Goal: Task Accomplishment & Management: Manage account settings

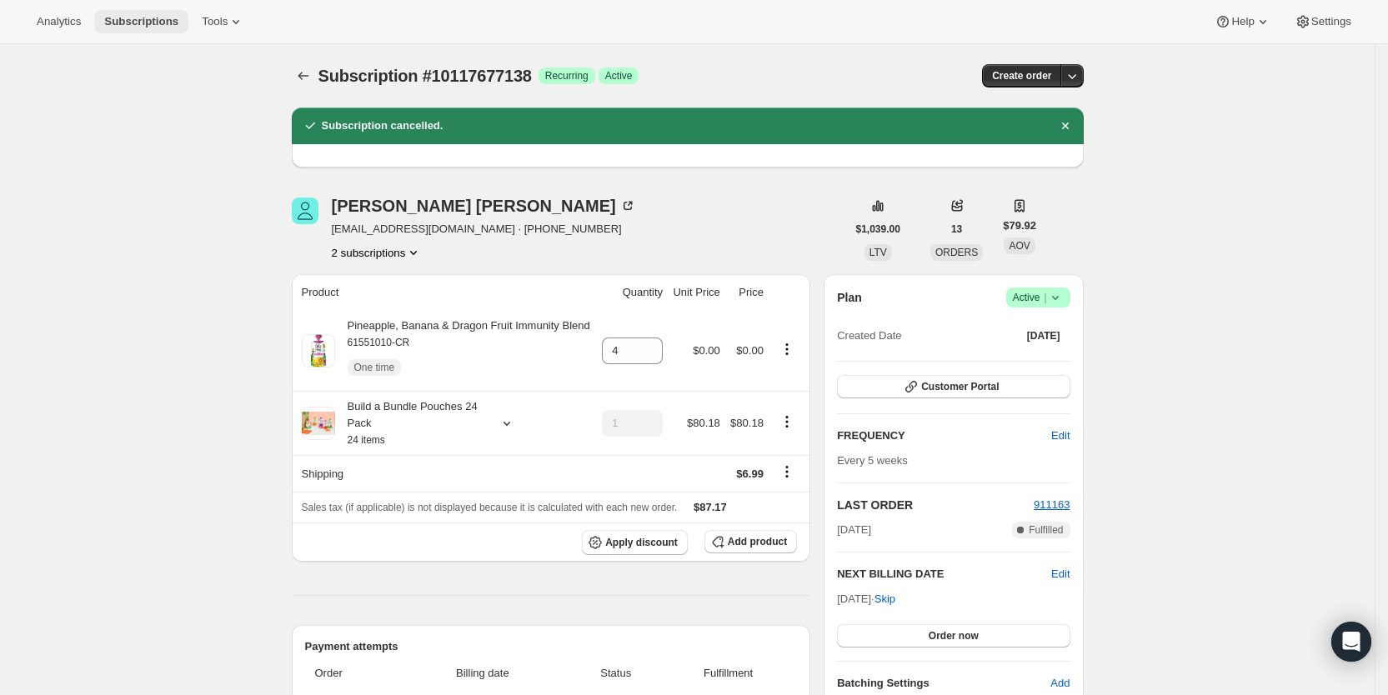
click at [140, 16] on span "Subscriptions" at bounding box center [141, 21] width 74 height 13
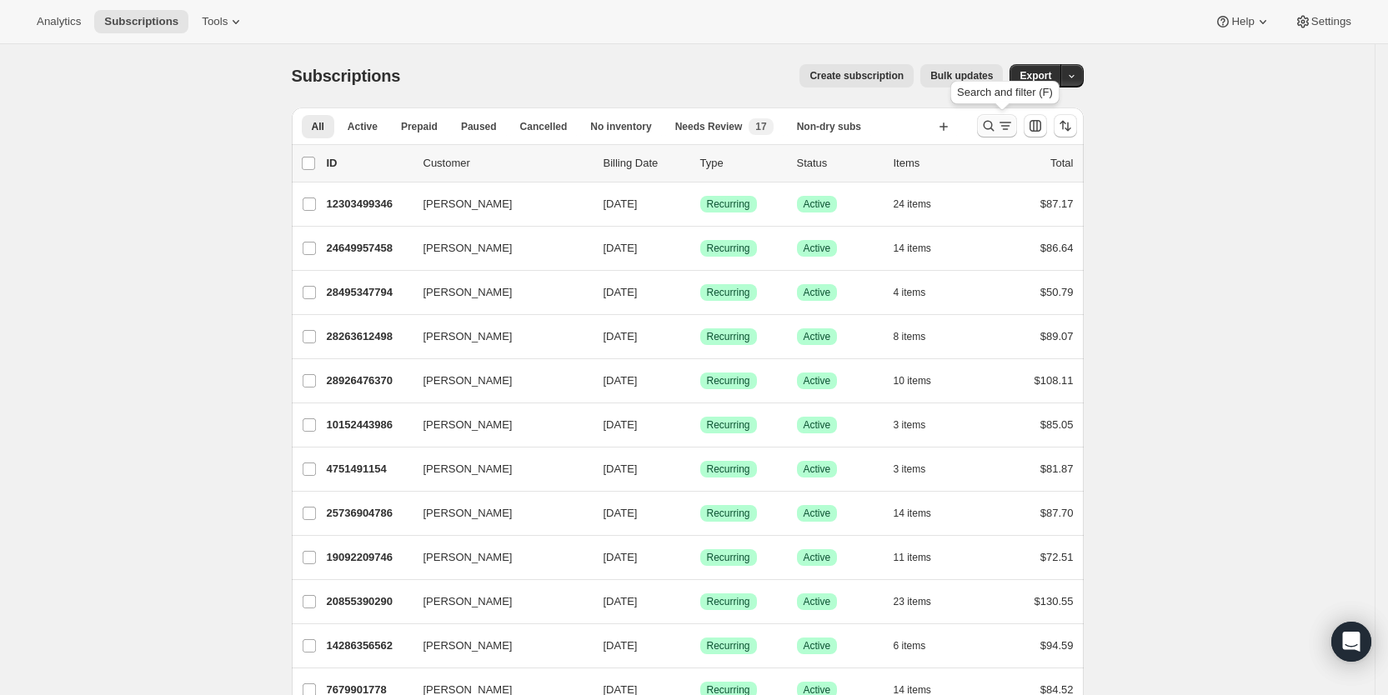
click at [1006, 119] on icon "Search and filter results" at bounding box center [1005, 126] width 17 height 17
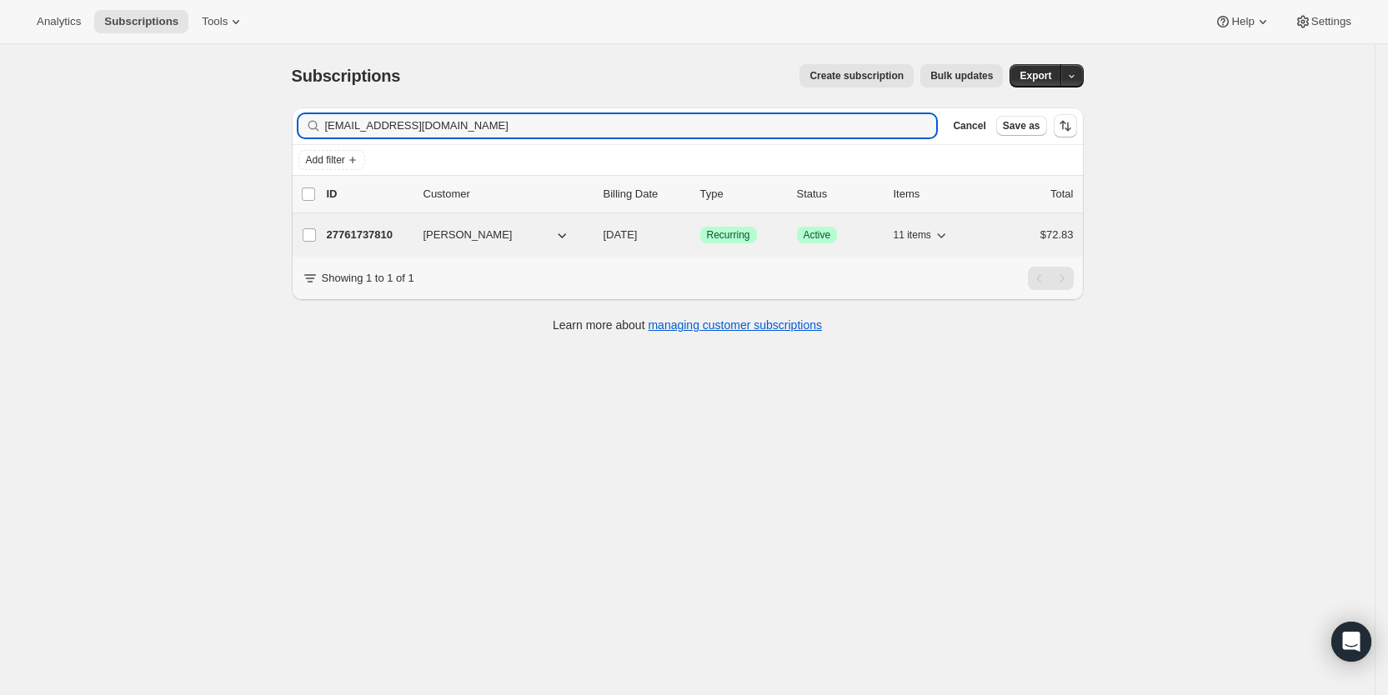
type input "[EMAIL_ADDRESS][DOMAIN_NAME]"
click at [638, 233] on span "[DATE]" at bounding box center [621, 234] width 34 height 13
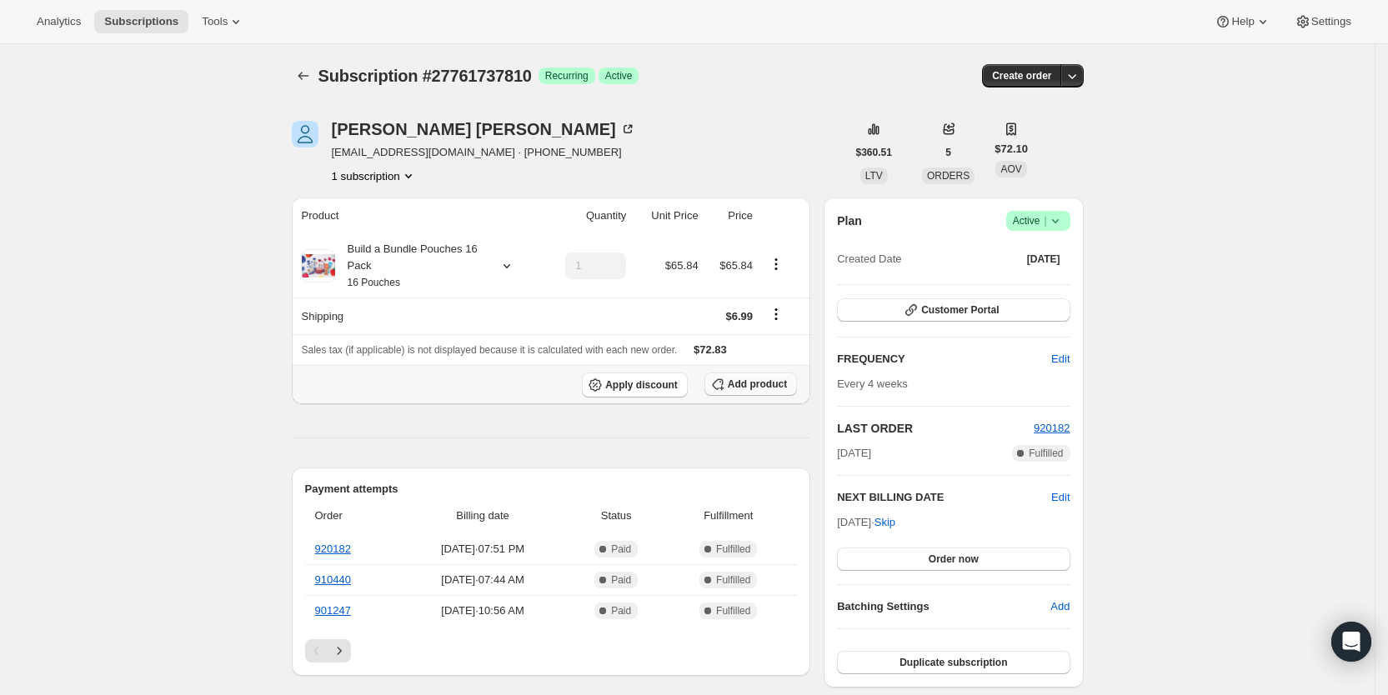
click at [763, 382] on span "Add product" at bounding box center [757, 384] width 59 height 13
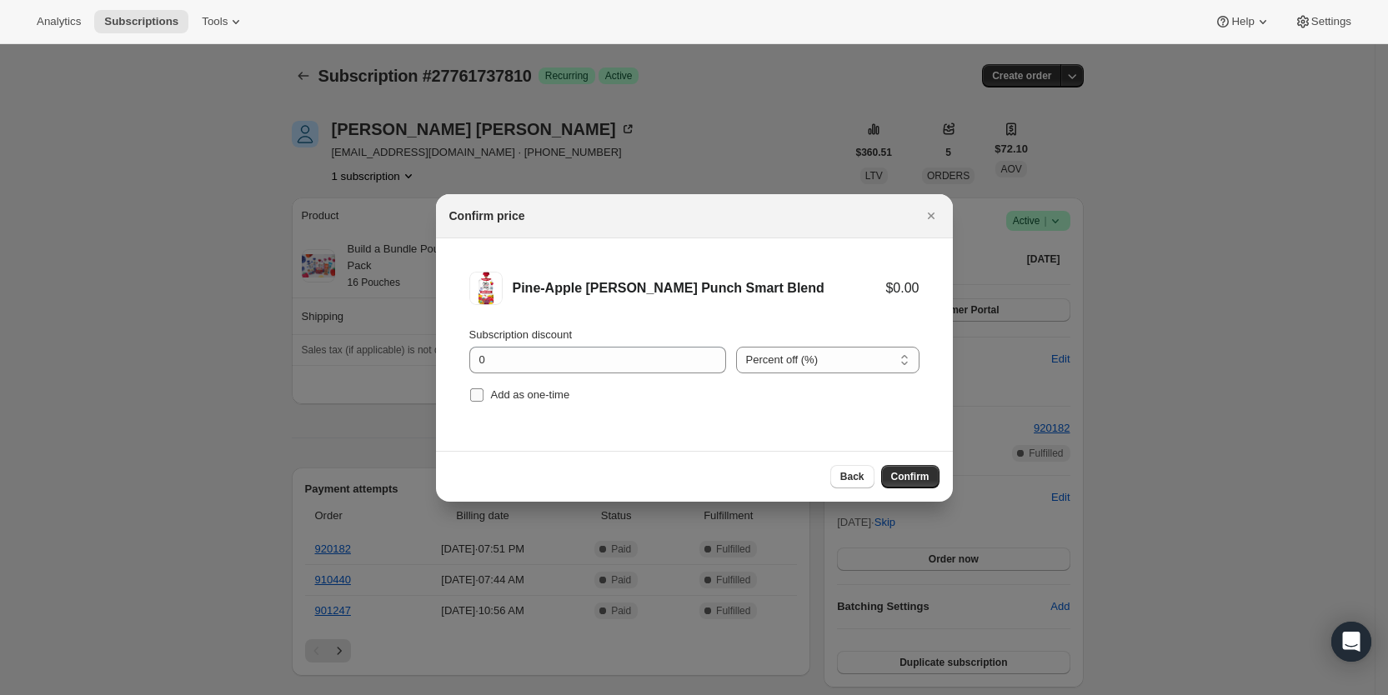
click at [486, 389] on label "Add as one-time" at bounding box center [519, 395] width 101 height 23
click at [484, 389] on input "Add as one-time" at bounding box center [476, 395] width 13 height 13
checkbox input "true"
click at [917, 469] on button "Confirm" at bounding box center [910, 476] width 58 height 23
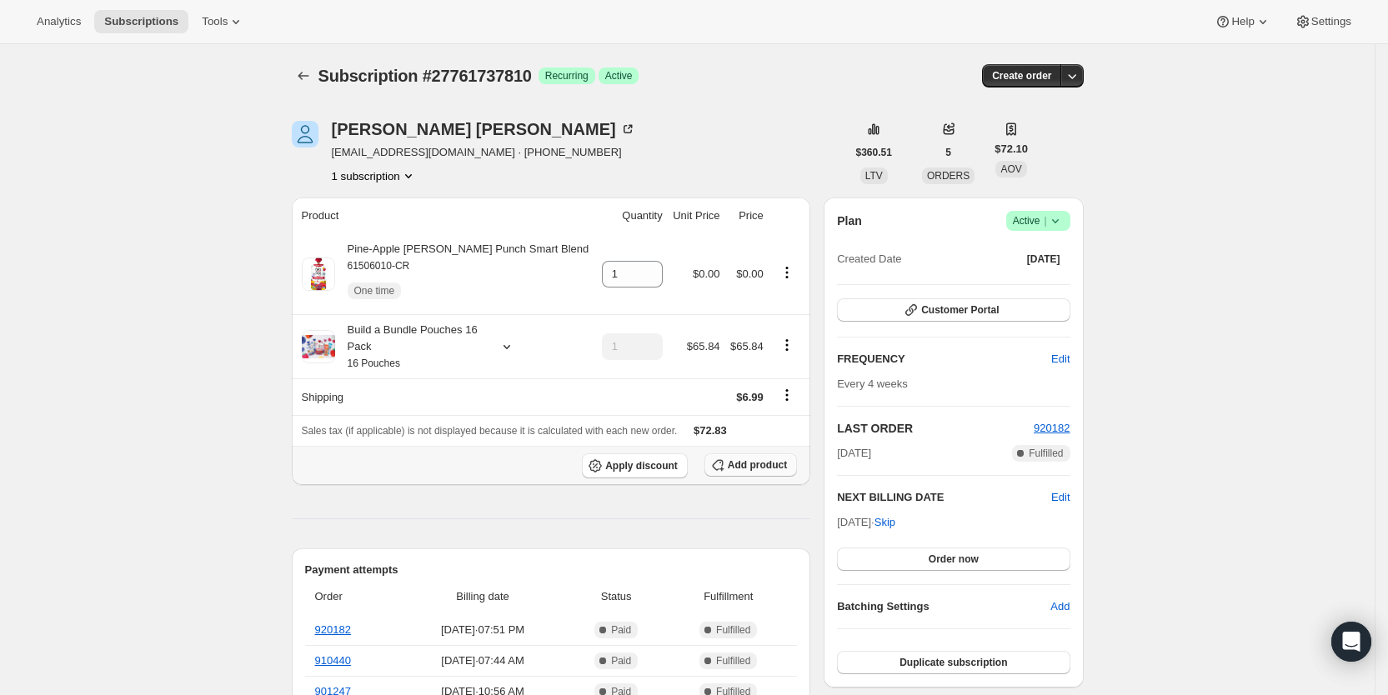
click at [760, 469] on span "Add product" at bounding box center [757, 465] width 59 height 13
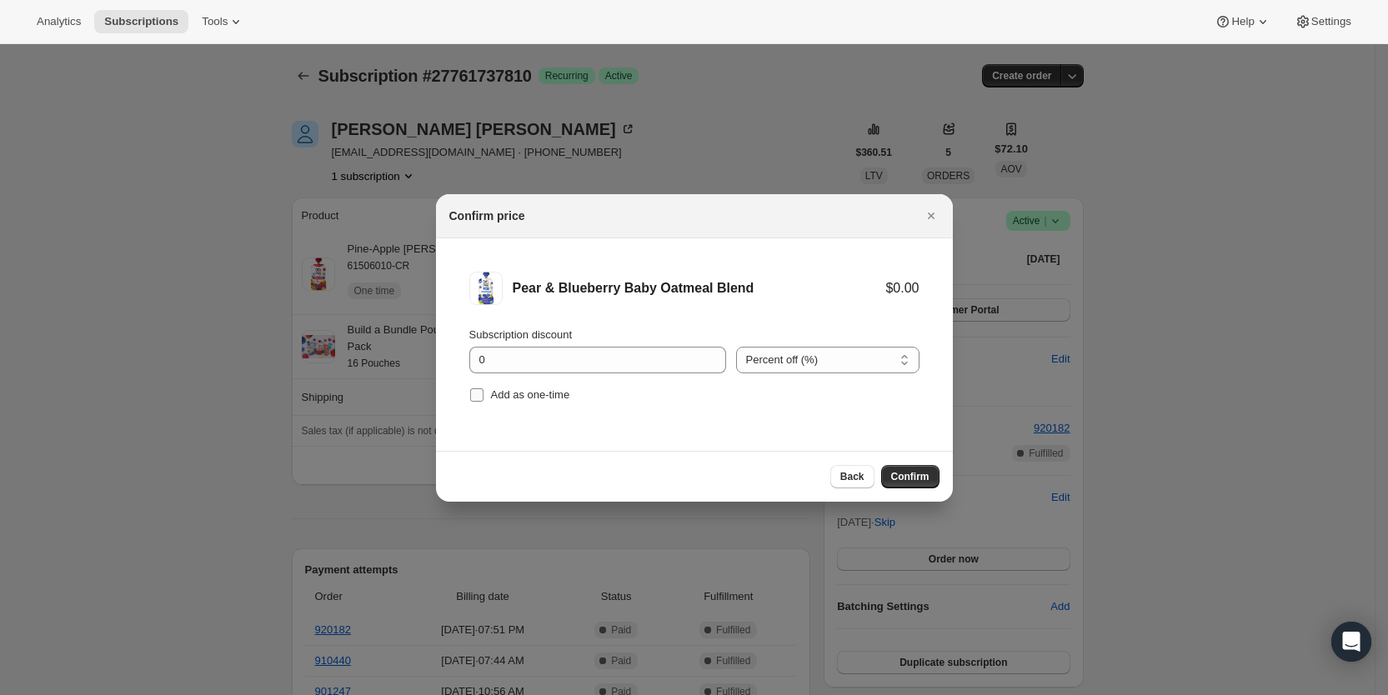
click at [482, 389] on input "Add as one-time" at bounding box center [476, 395] width 13 height 13
checkbox input "true"
click at [907, 476] on span "Confirm" at bounding box center [910, 476] width 38 height 13
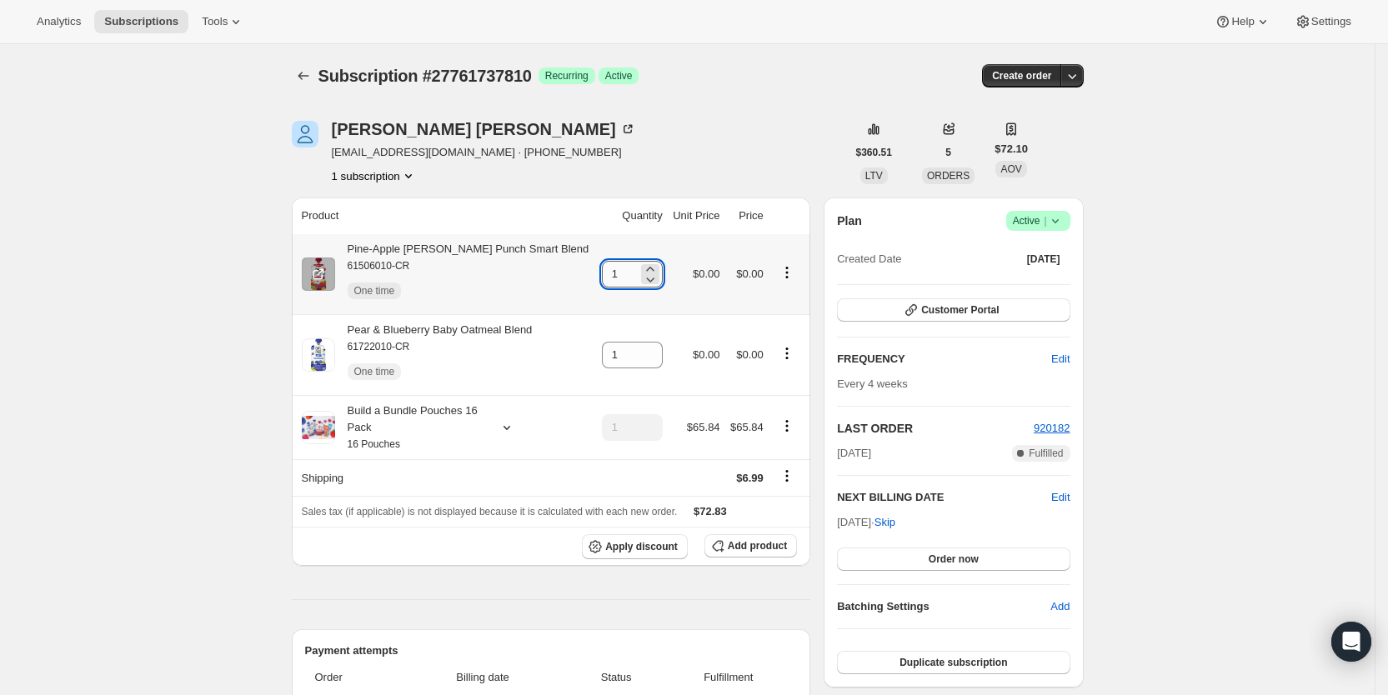
drag, startPoint x: 601, startPoint y: 275, endPoint x: 616, endPoint y: 275, distance: 15.0
click at [616, 275] on input "1" at bounding box center [620, 274] width 36 height 27
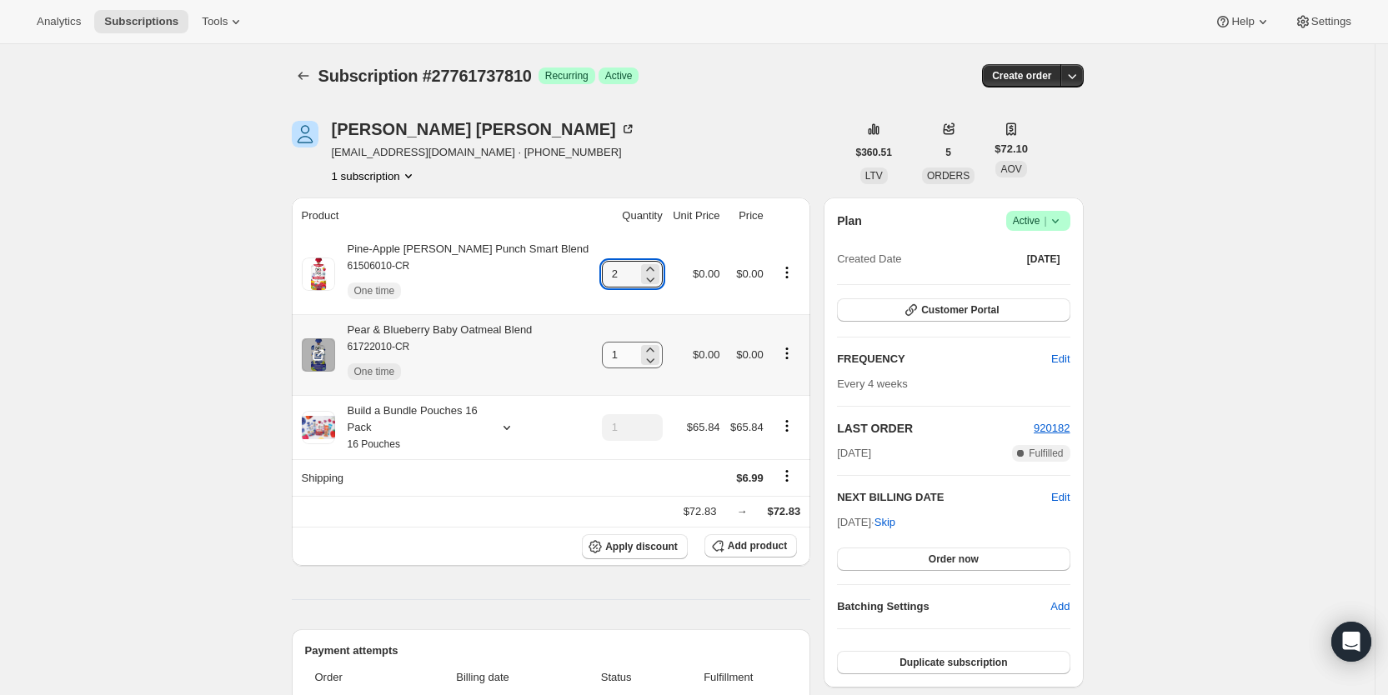
type input "2"
drag, startPoint x: 600, startPoint y: 359, endPoint x: 644, endPoint y: 357, distance: 43.4
click at [644, 357] on div "1" at bounding box center [632, 355] width 61 height 27
type input "2"
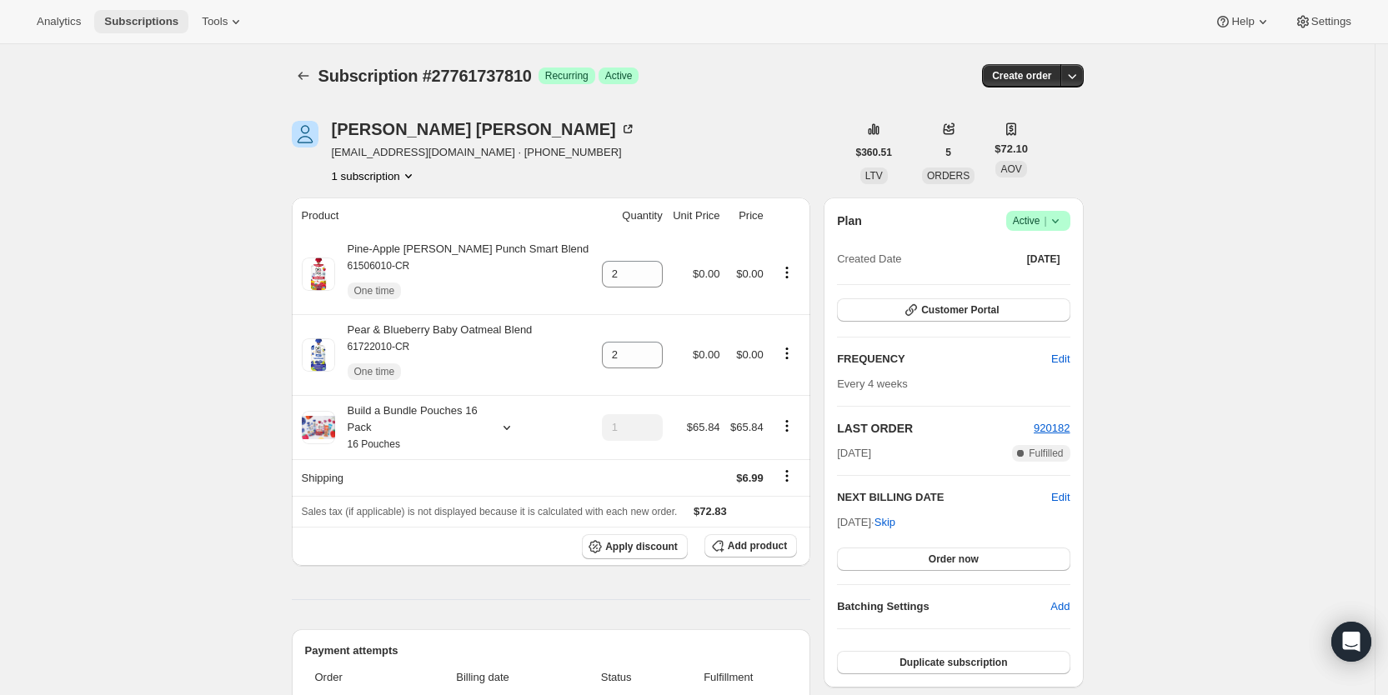
drag, startPoint x: 132, startPoint y: 18, endPoint x: 222, endPoint y: 30, distance: 90.9
click at [134, 18] on span "Subscriptions" at bounding box center [141, 21] width 74 height 13
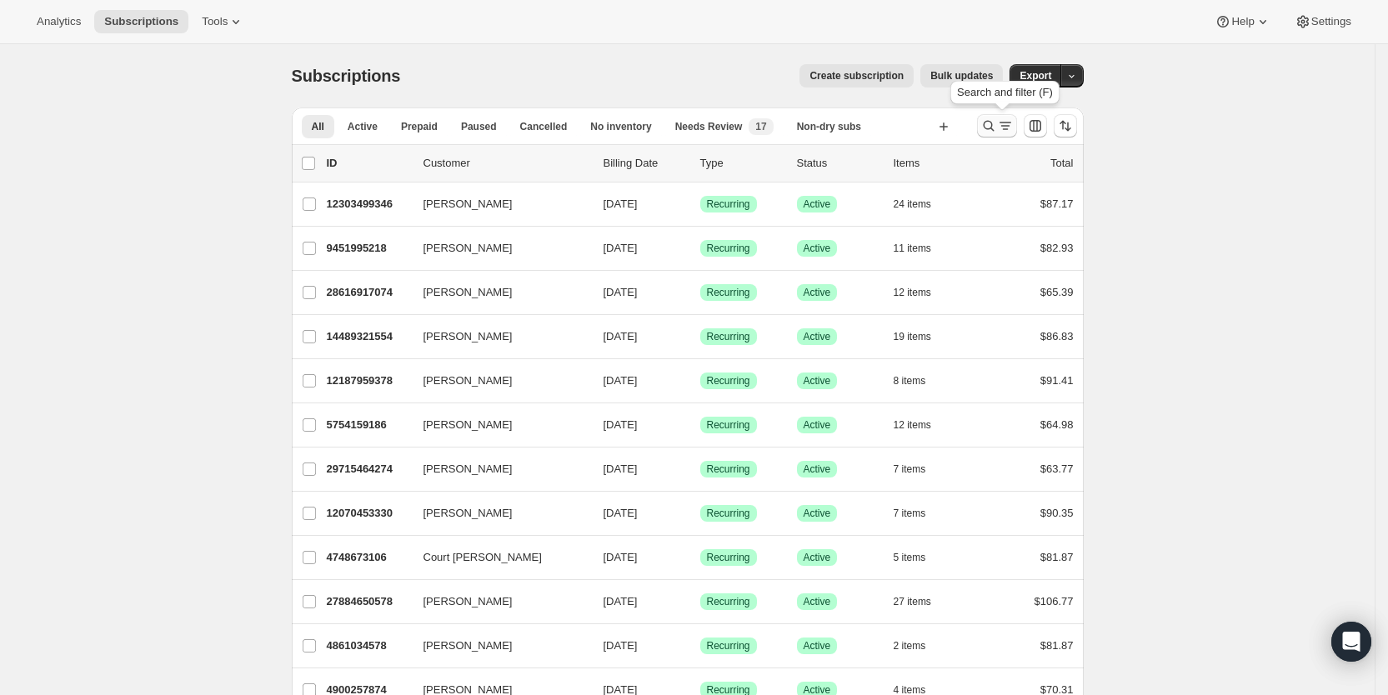
click at [1007, 120] on icon "Search and filter results" at bounding box center [1005, 126] width 17 height 17
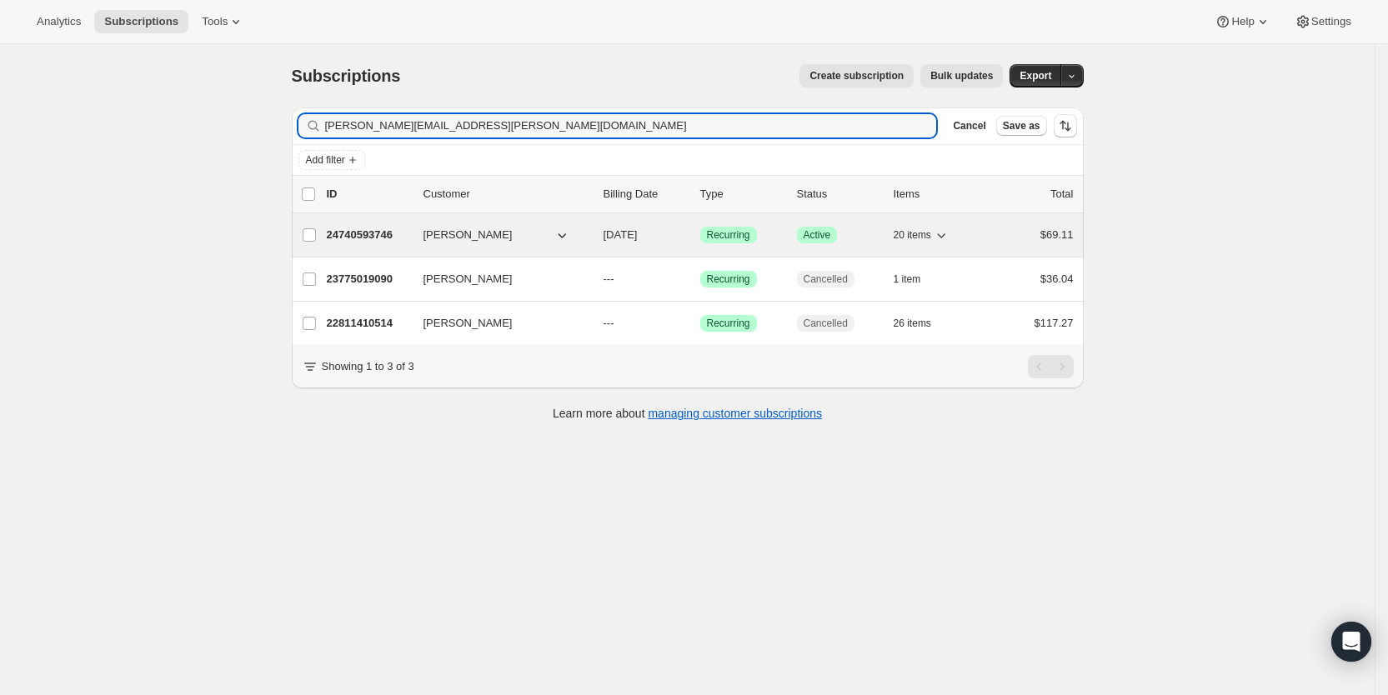
type input "[PERSON_NAME][EMAIL_ADDRESS][PERSON_NAME][DOMAIN_NAME]"
click at [626, 235] on span "[DATE]" at bounding box center [621, 234] width 34 height 13
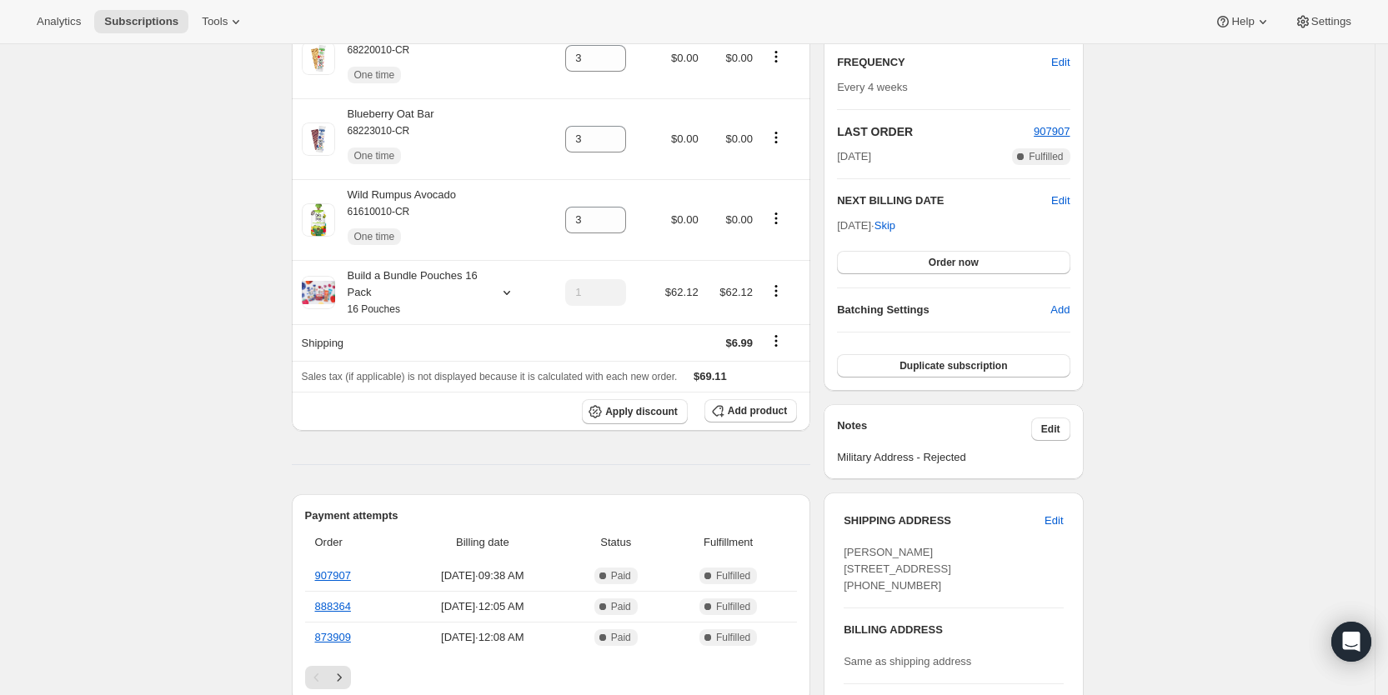
scroll to position [309, 0]
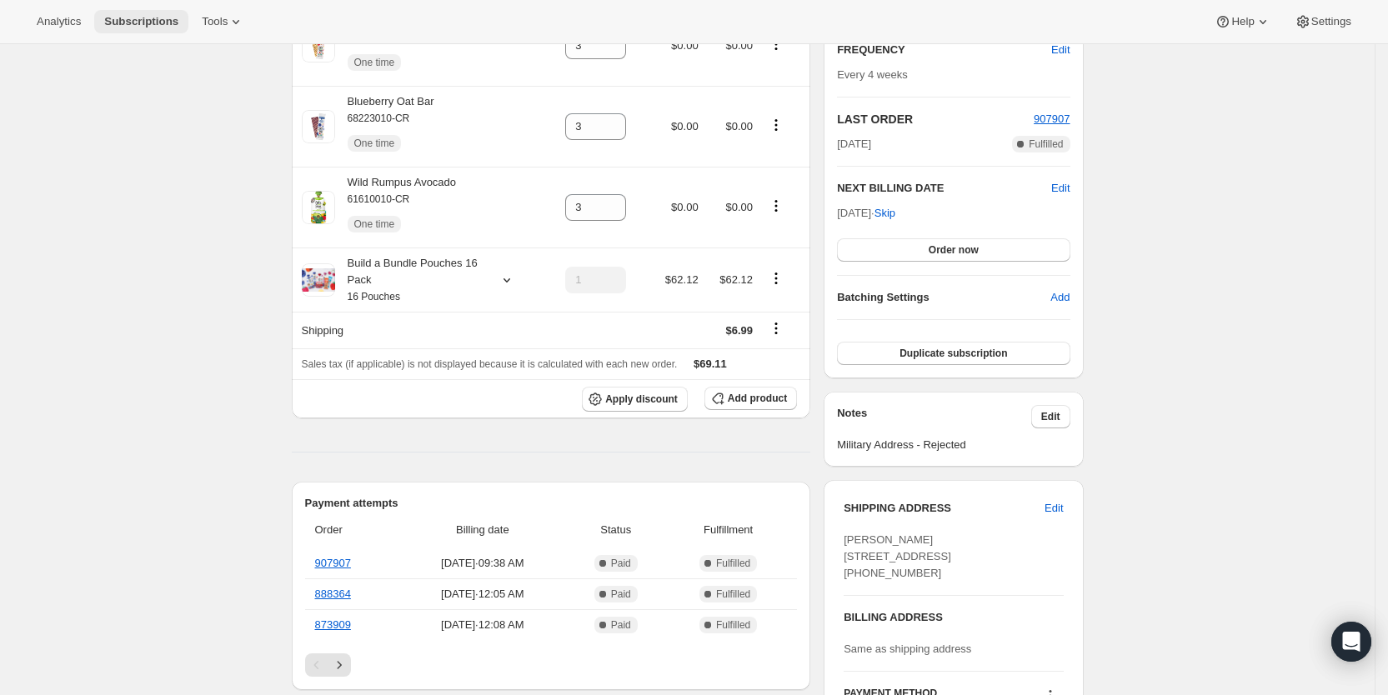
click at [127, 17] on span "Subscriptions" at bounding box center [141, 21] width 74 height 13
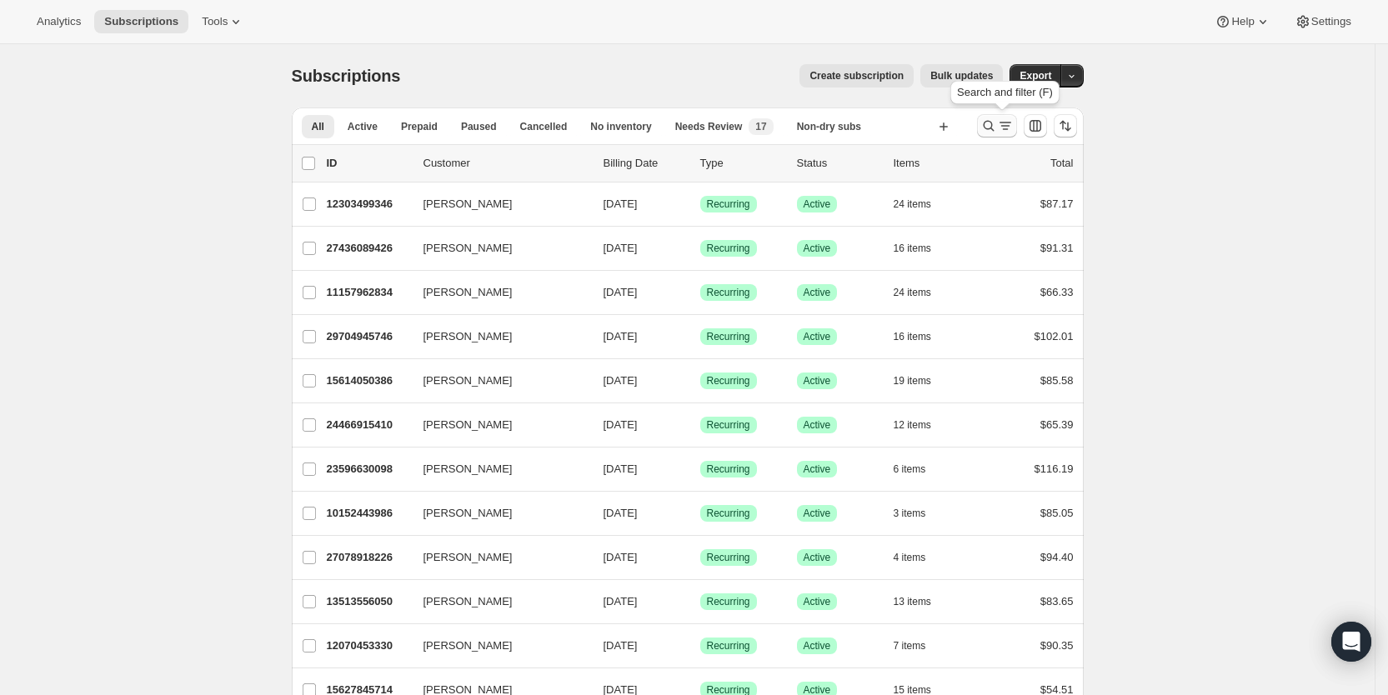
click at [991, 122] on icon "Search and filter results" at bounding box center [988, 126] width 11 height 11
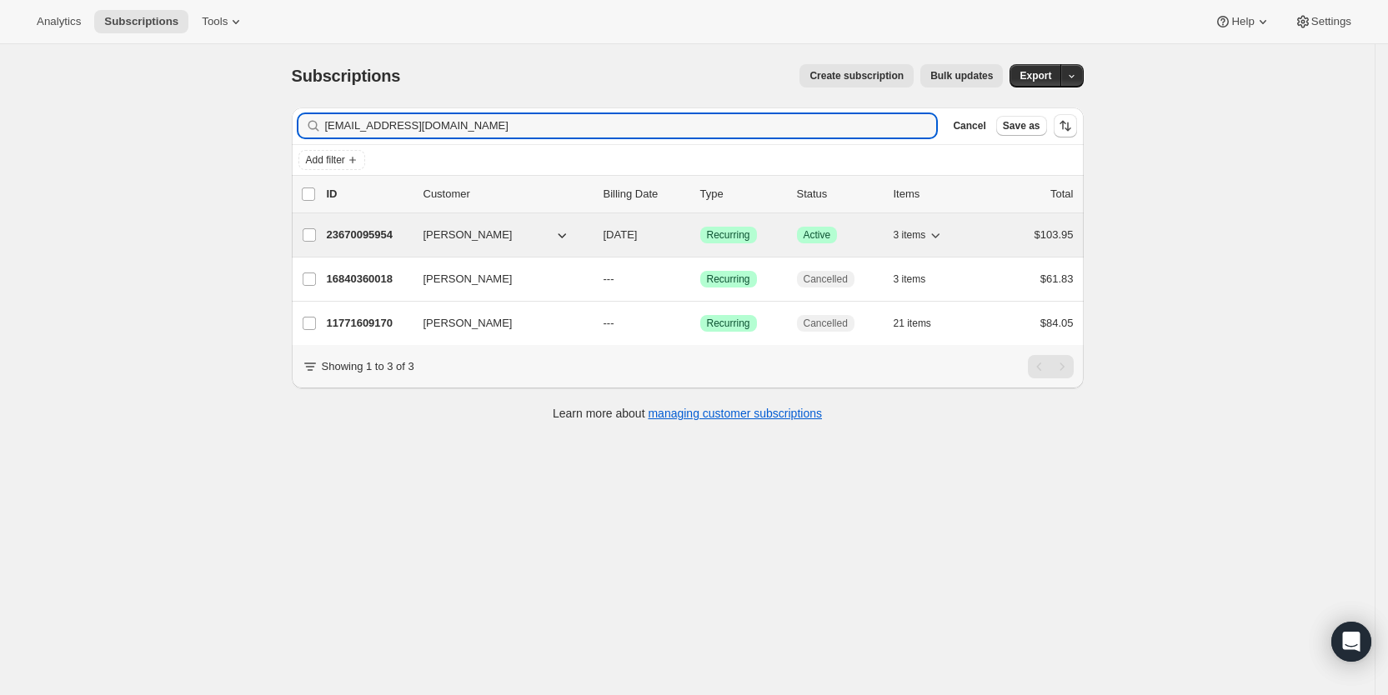
type input "[EMAIL_ADDRESS][DOMAIN_NAME]"
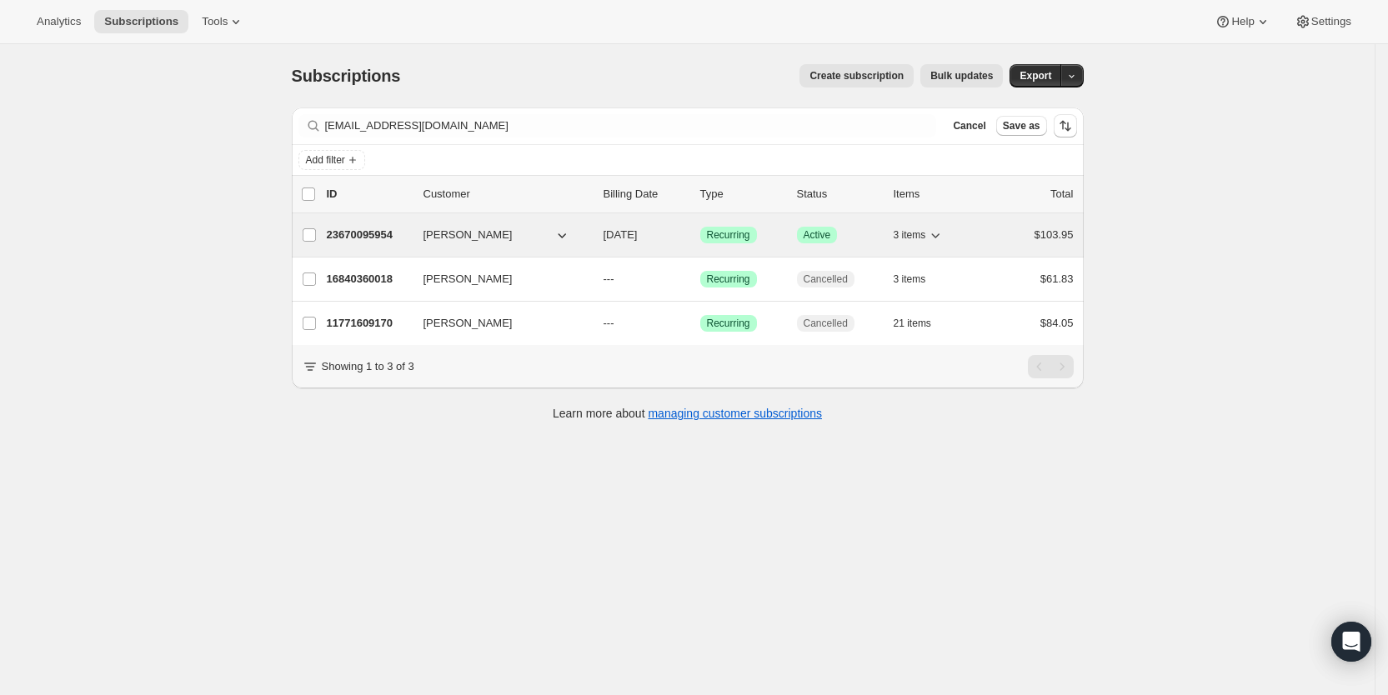
click at [638, 233] on span "[DATE]" at bounding box center [621, 234] width 34 height 13
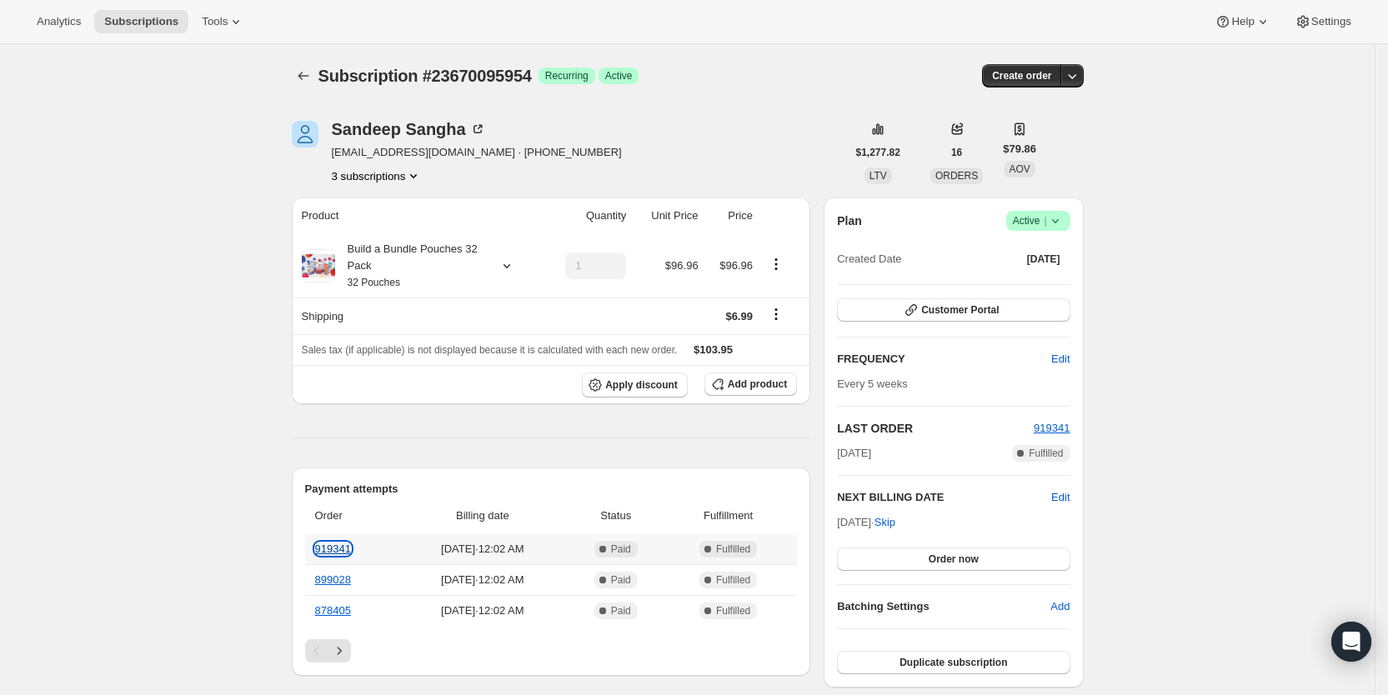
click at [340, 545] on link "919341" at bounding box center [333, 549] width 36 height 13
